Goal: Task Accomplishment & Management: Manage account settings

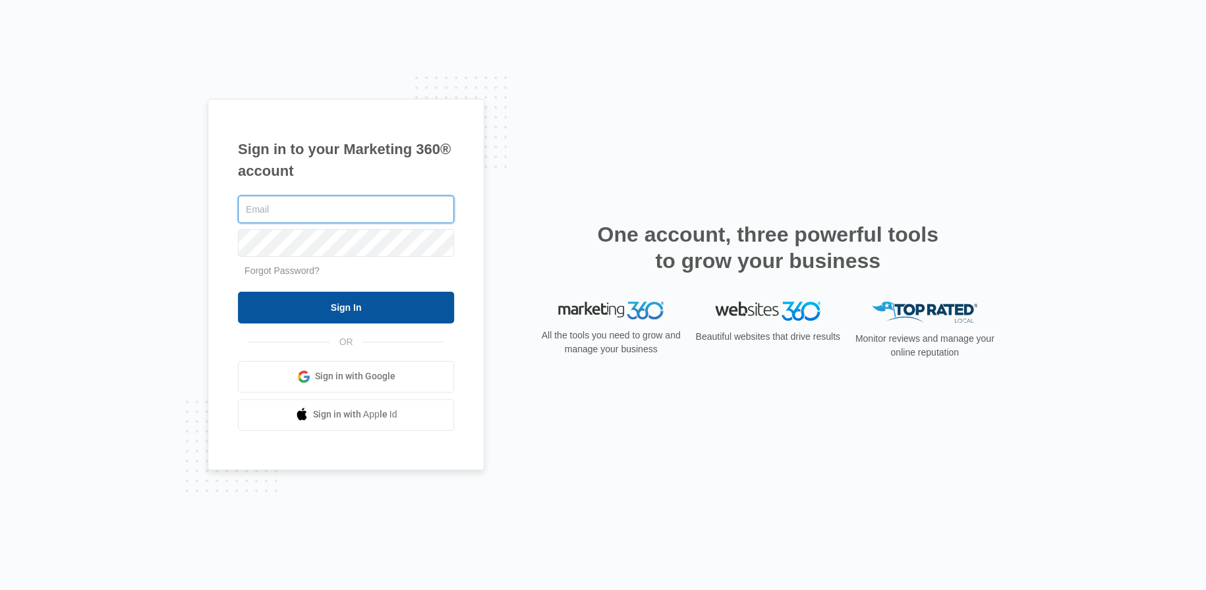
type input "[PERSON_NAME][EMAIL_ADDRESS][PERSON_NAME][DOMAIN_NAME]"
click at [336, 311] on input "Sign In" at bounding box center [346, 308] width 216 height 32
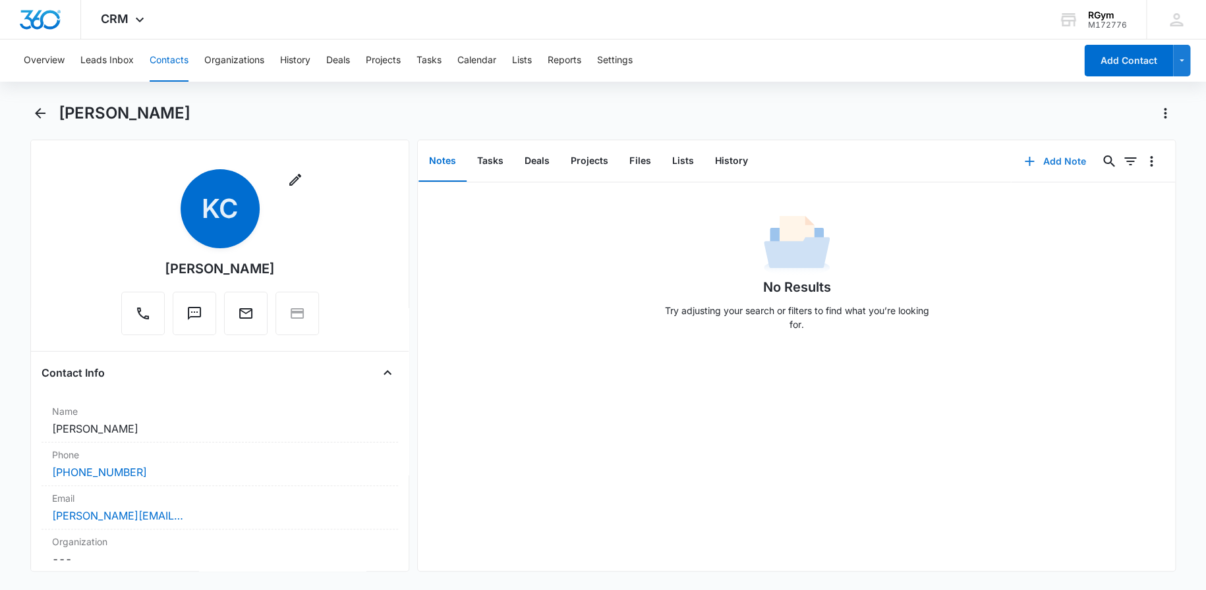
click at [1066, 163] on button "Add Note" at bounding box center [1055, 162] width 88 height 32
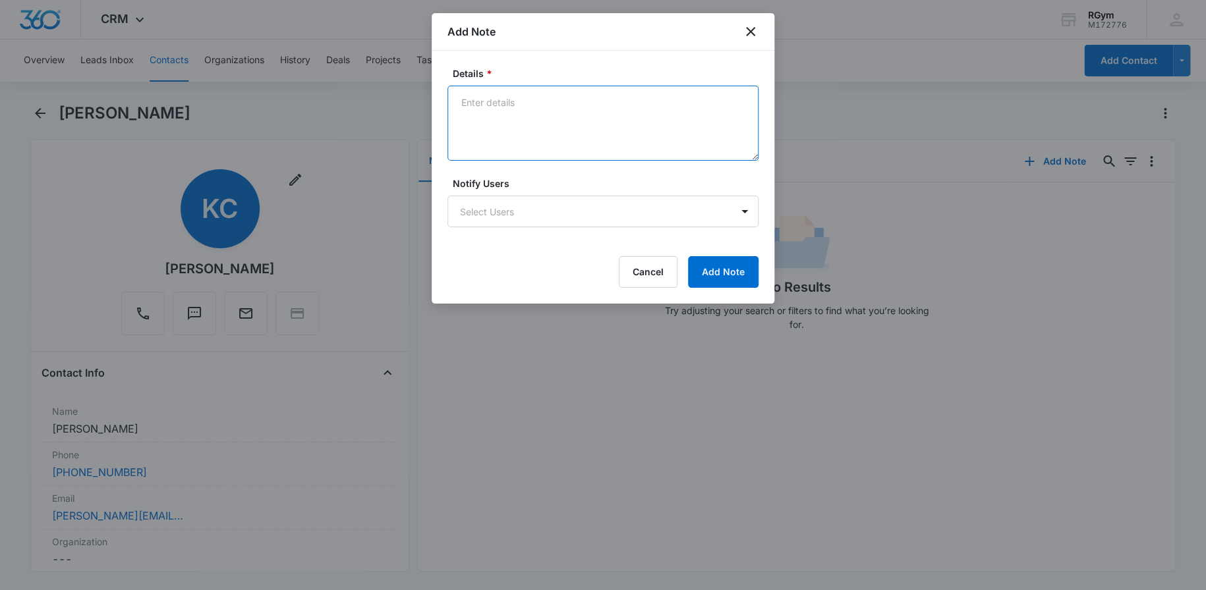
click at [468, 96] on textarea "Details *" at bounding box center [602, 123] width 311 height 75
paste textarea "Theres not much to tell about the student membership. Its $160 (non-refundable)…"
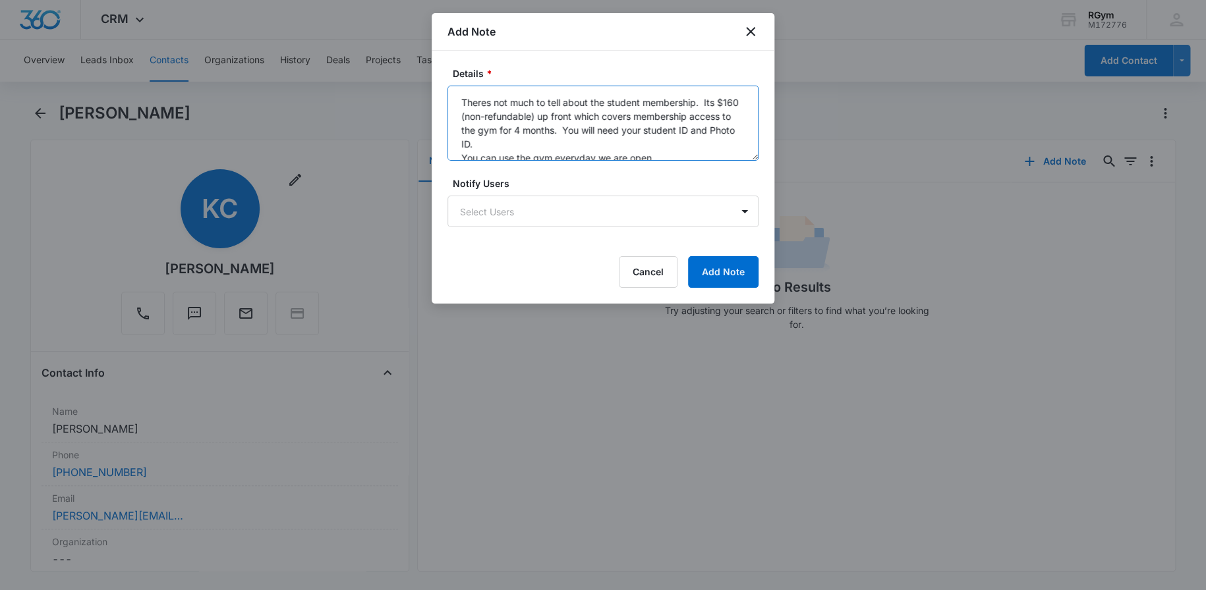
scroll to position [3, 0]
type textarea "Theres not much to tell about the student membership. Its $160 (non-refundable)…"
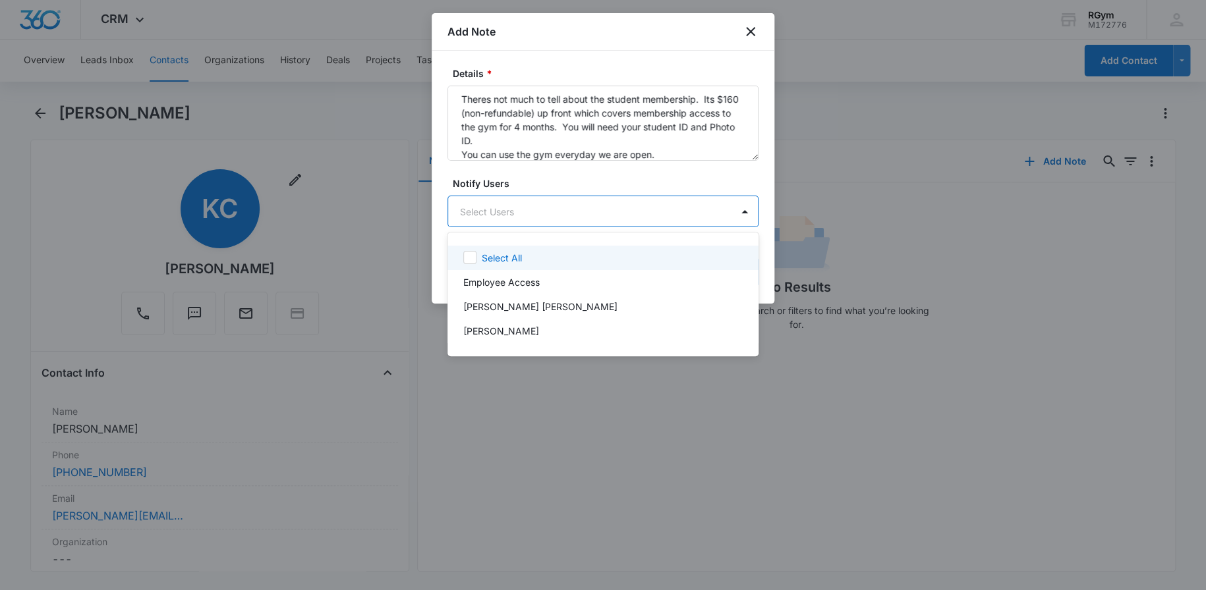
click at [533, 217] on body "CRM Apps Reputation Websites Forms CRM Email Social Payments POS Content Ads In…" at bounding box center [603, 295] width 1206 height 590
click at [469, 259] on icon at bounding box center [470, 257] width 8 height 6
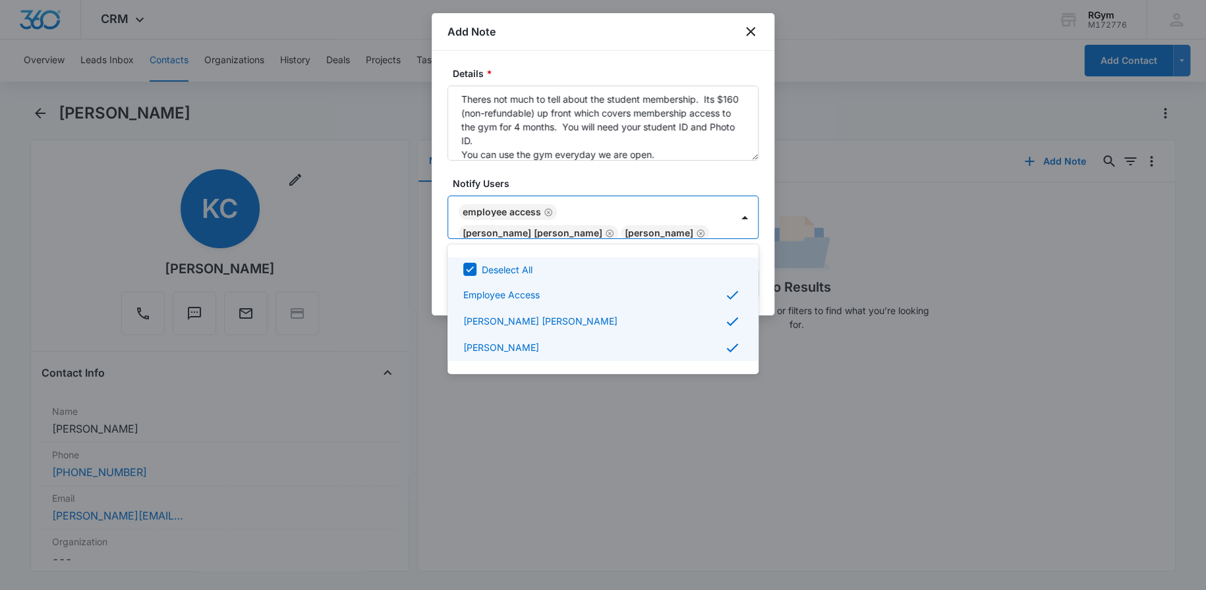
click at [845, 227] on div at bounding box center [603, 295] width 1206 height 590
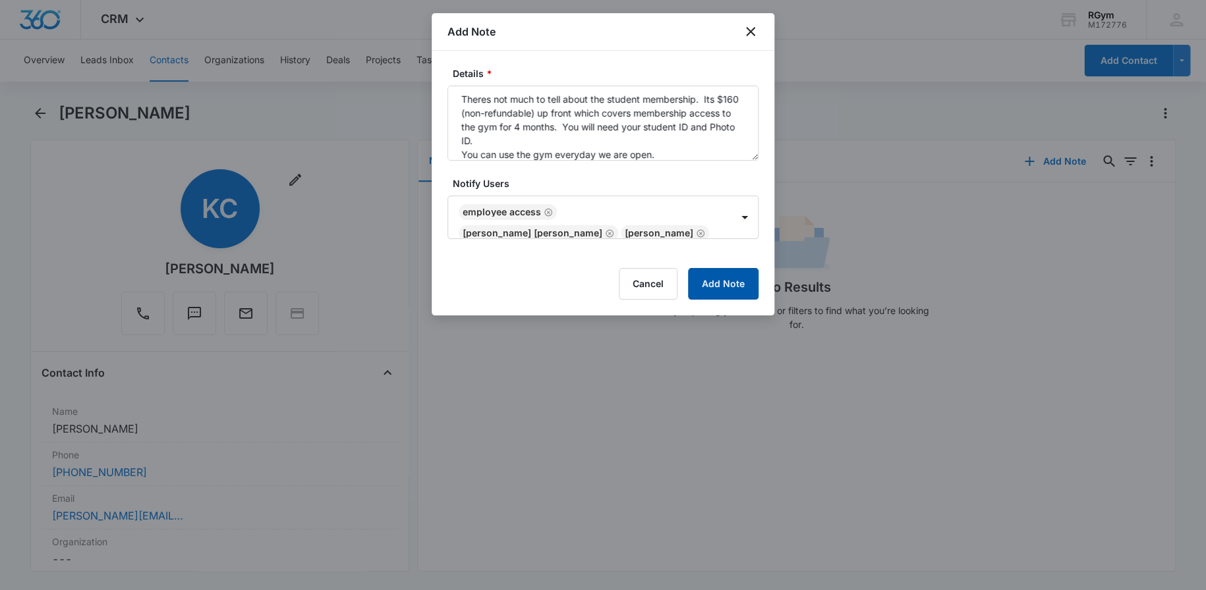
click at [727, 286] on button "Add Note" at bounding box center [723, 284] width 70 height 32
